Goal: Task Accomplishment & Management: Use online tool/utility

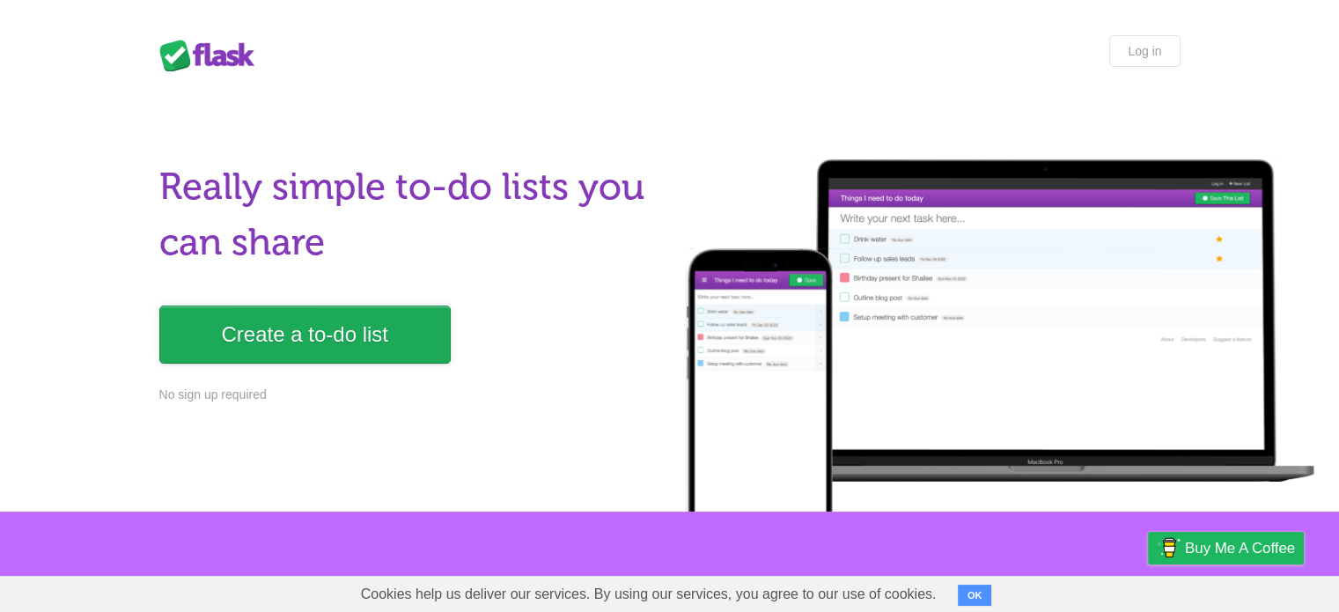
click at [295, 343] on link "Create a to-do list" at bounding box center [304, 335] width 291 height 58
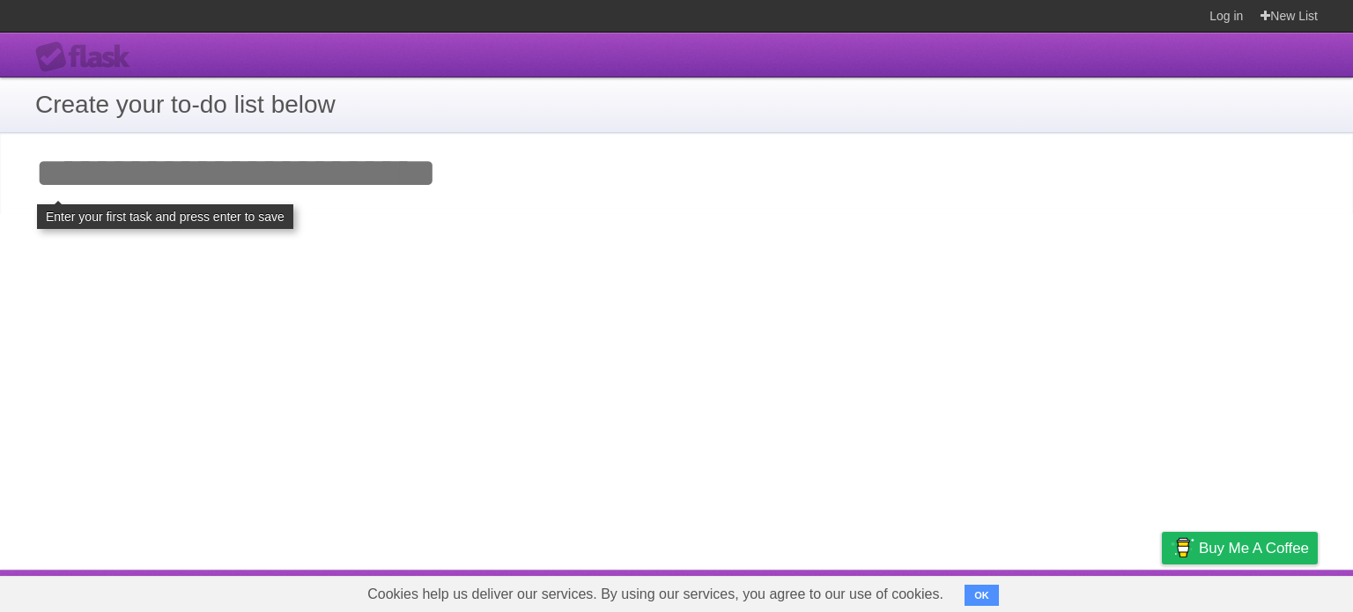
click at [245, 104] on h1 "Create your to-do list below" at bounding box center [676, 104] width 1282 height 37
click at [196, 186] on input "Add your first task" at bounding box center [676, 173] width 1353 height 81
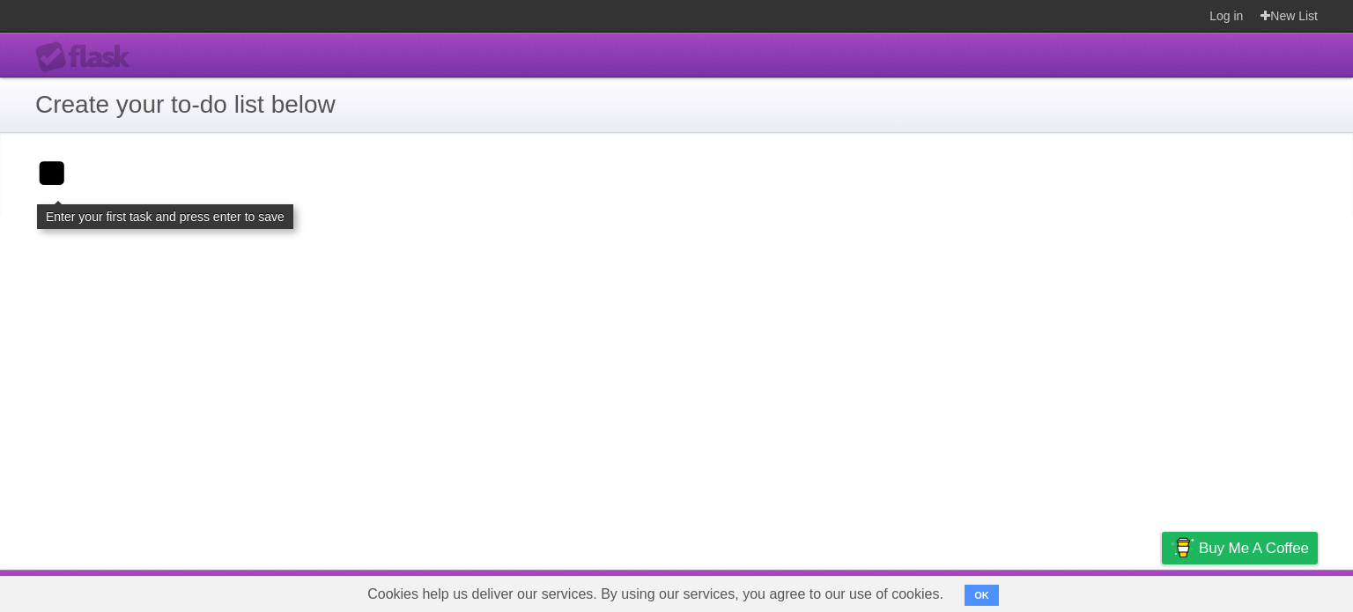
type input "*"
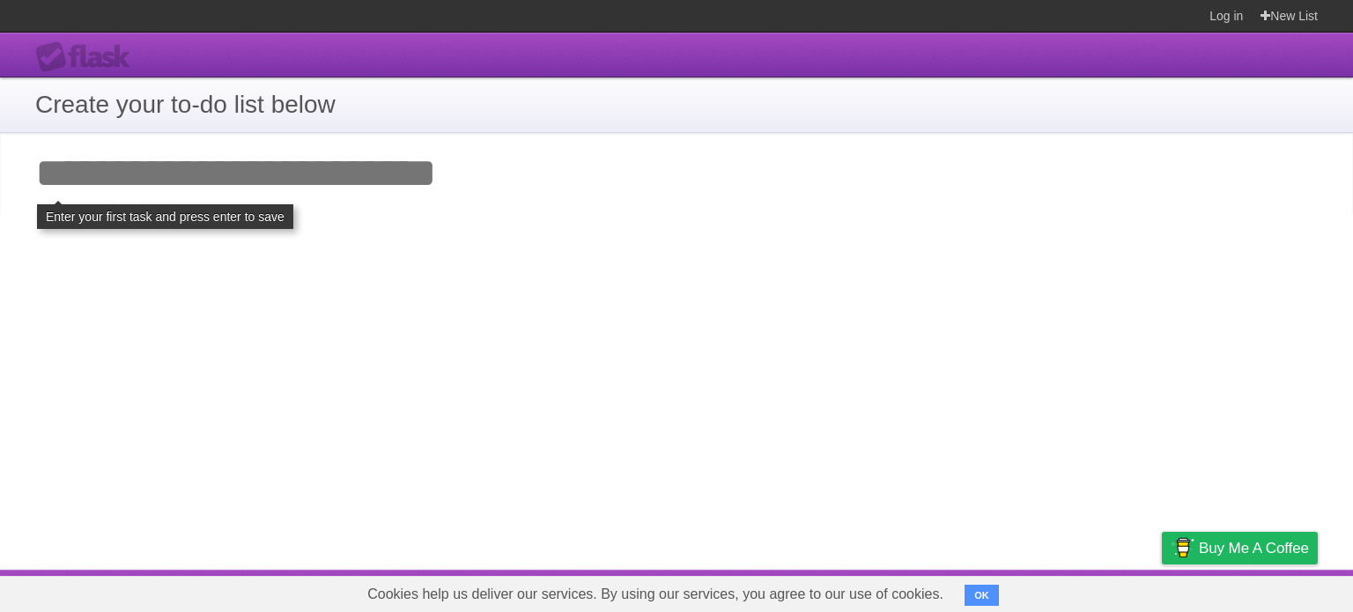
click input "**********" at bounding box center [0, 0] width 0 height 0
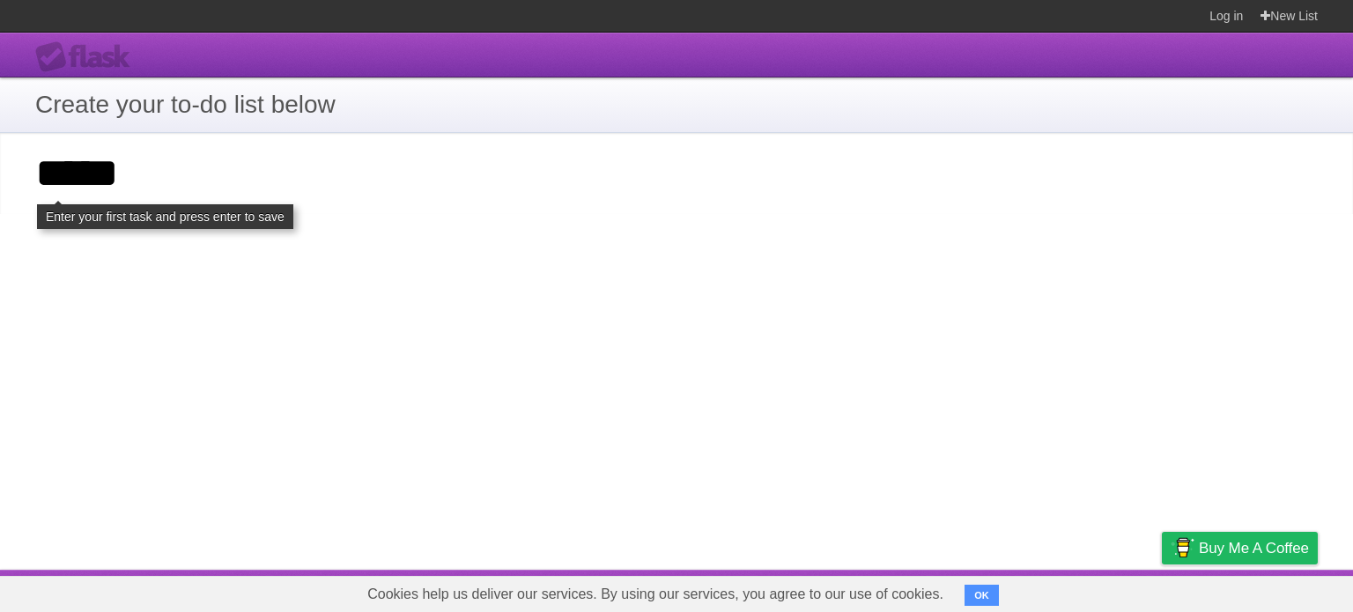
type input "*****"
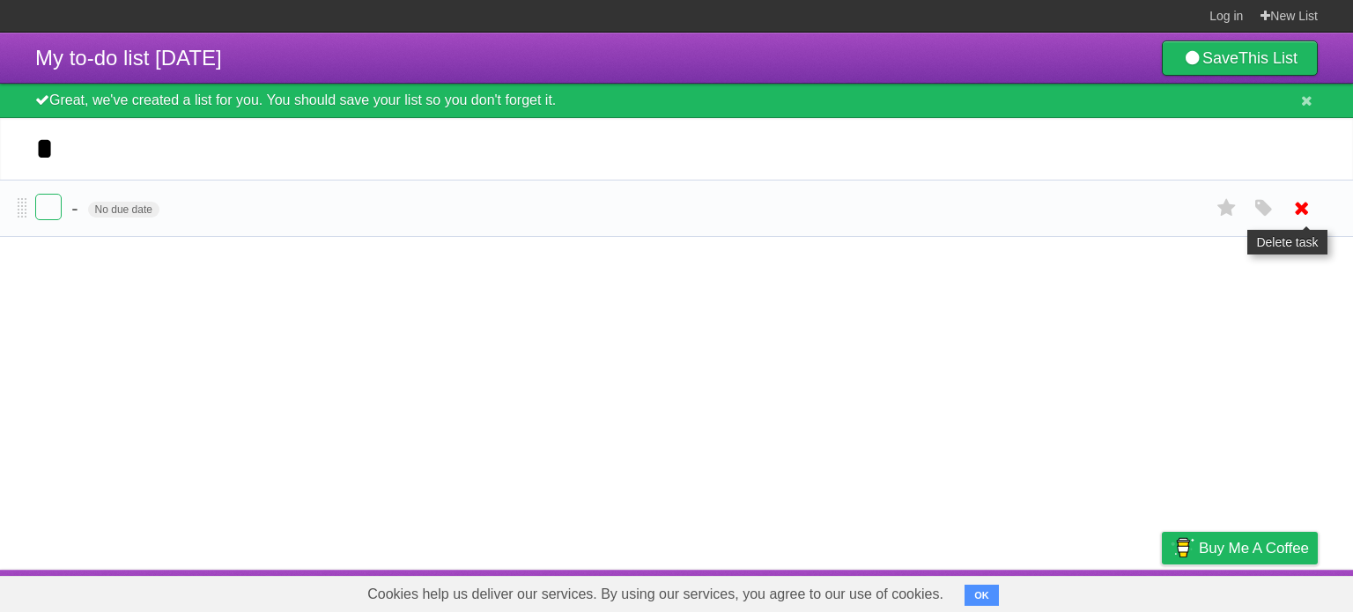
click at [1299, 209] on icon at bounding box center [1301, 208] width 25 height 29
click at [1305, 107] on icon at bounding box center [1306, 100] width 11 height 15
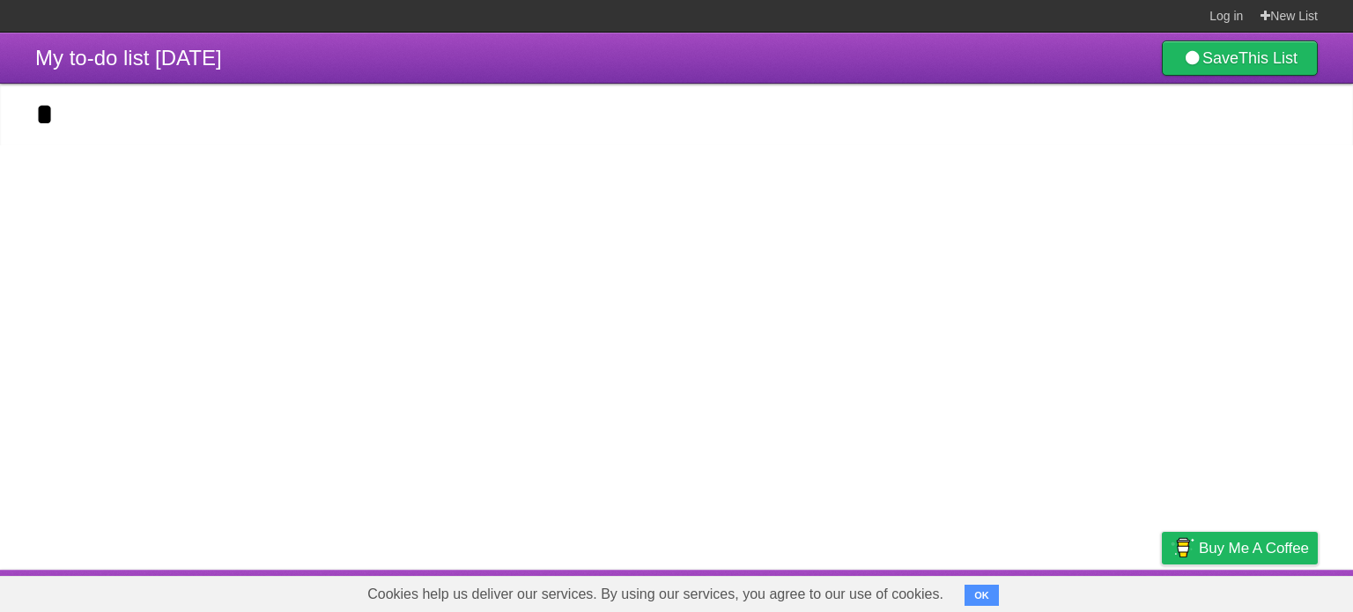
click at [533, 154] on article "My to-do list [DATE] Save This List Great, we've created a list for you. You sh…" at bounding box center [676, 301] width 1353 height 537
click at [1274, 18] on link "New List" at bounding box center [1288, 16] width 57 height 32
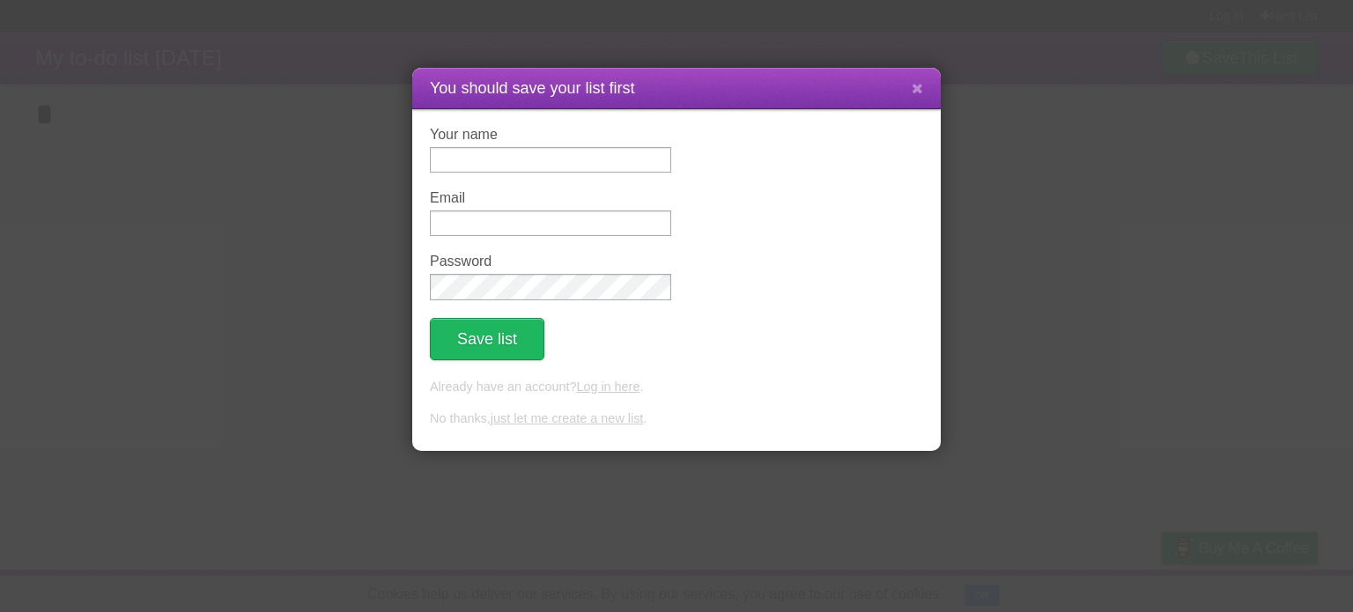
click at [918, 91] on icon at bounding box center [916, 88] width 11 height 15
